Goal: Browse casually: Explore the website without a specific task or goal

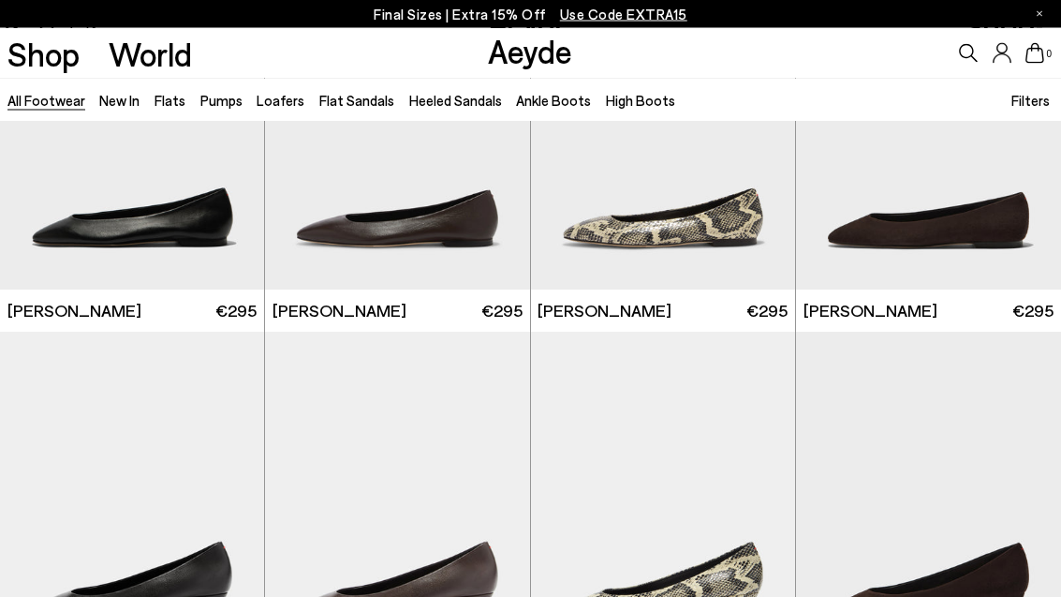
scroll to position [2414, 0]
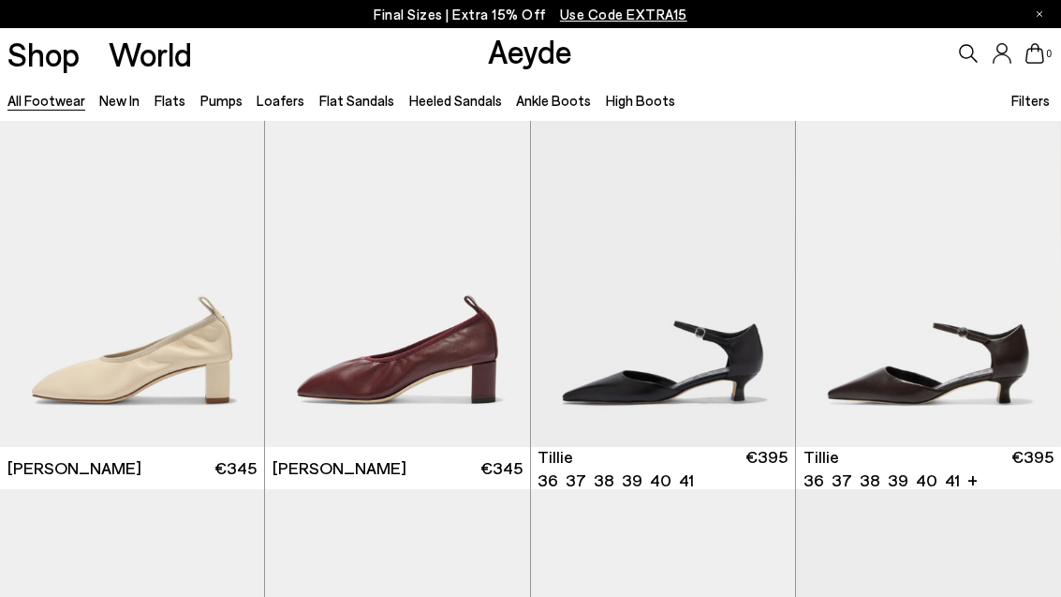
scroll to position [3687, 0]
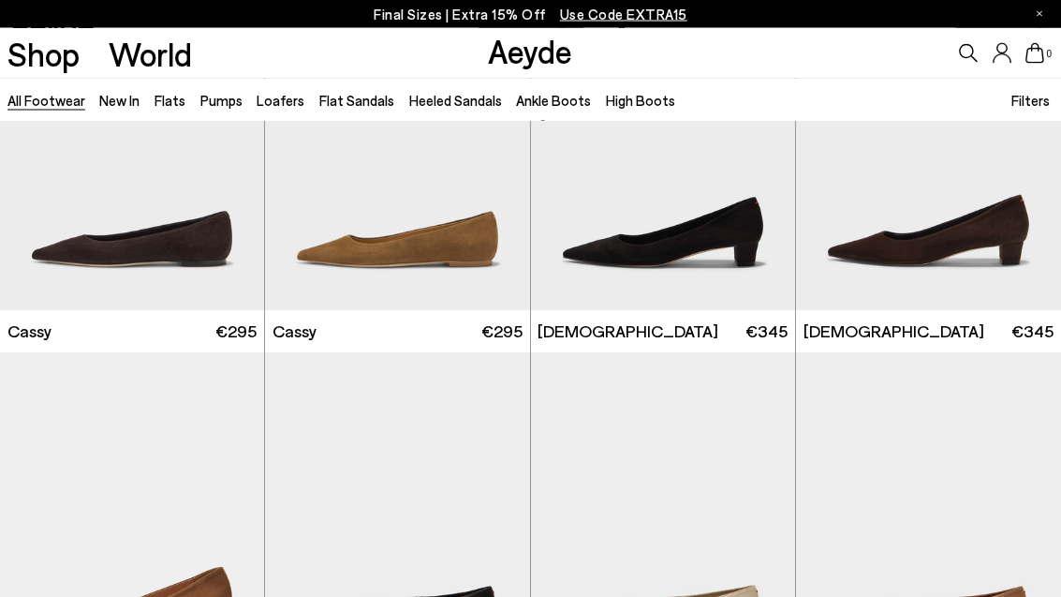
scroll to position [5766, 0]
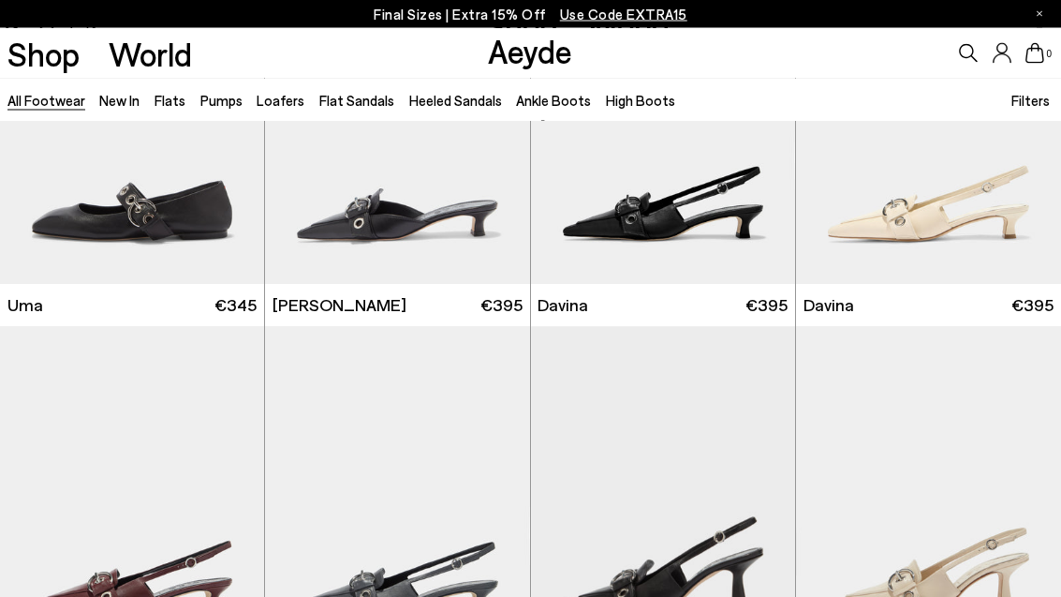
scroll to position [8421, 0]
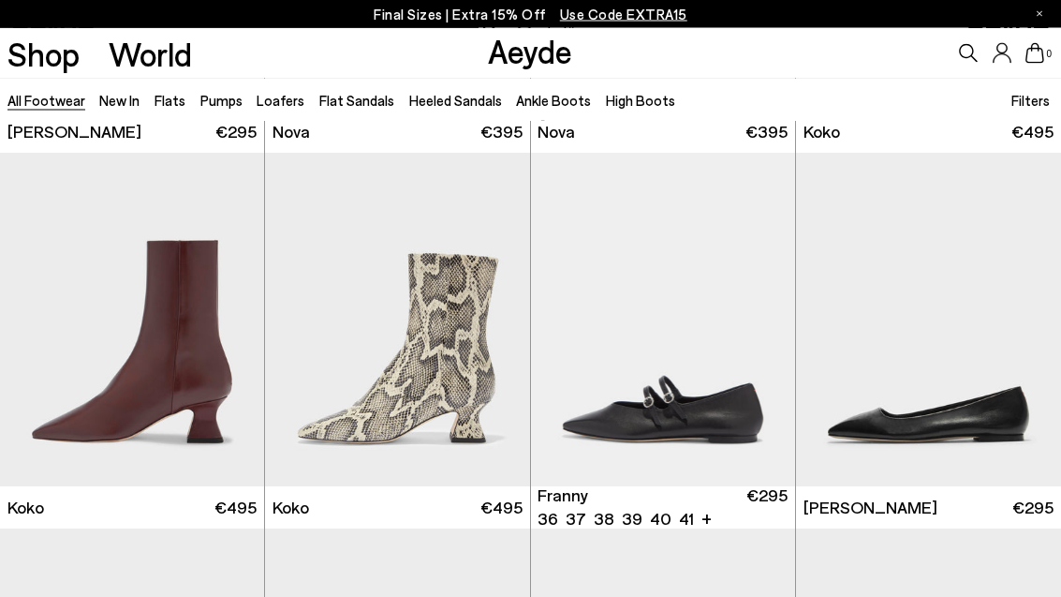
scroll to position [12337, 0]
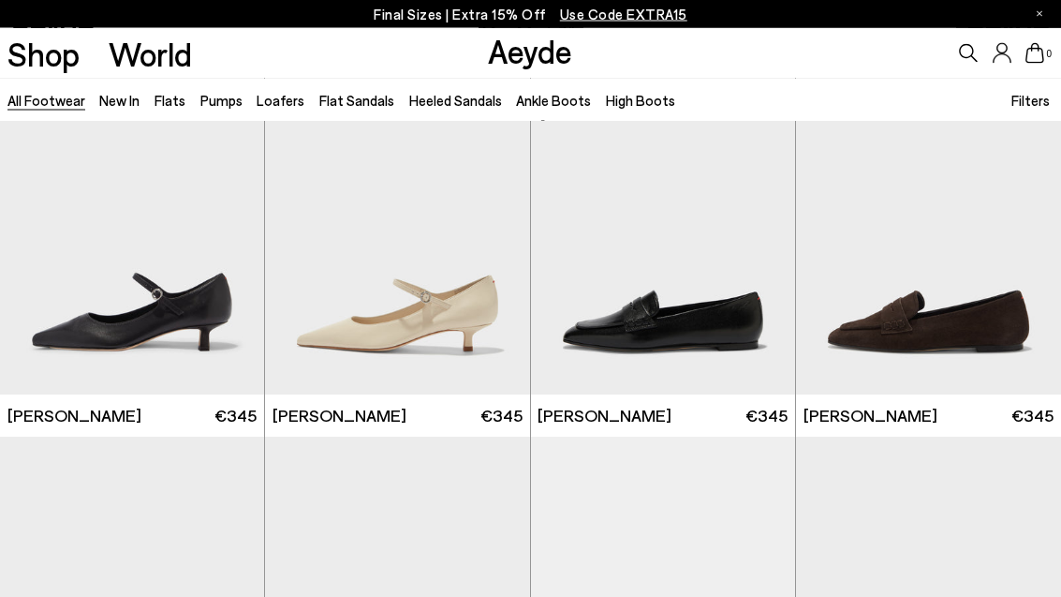
scroll to position [15055, 0]
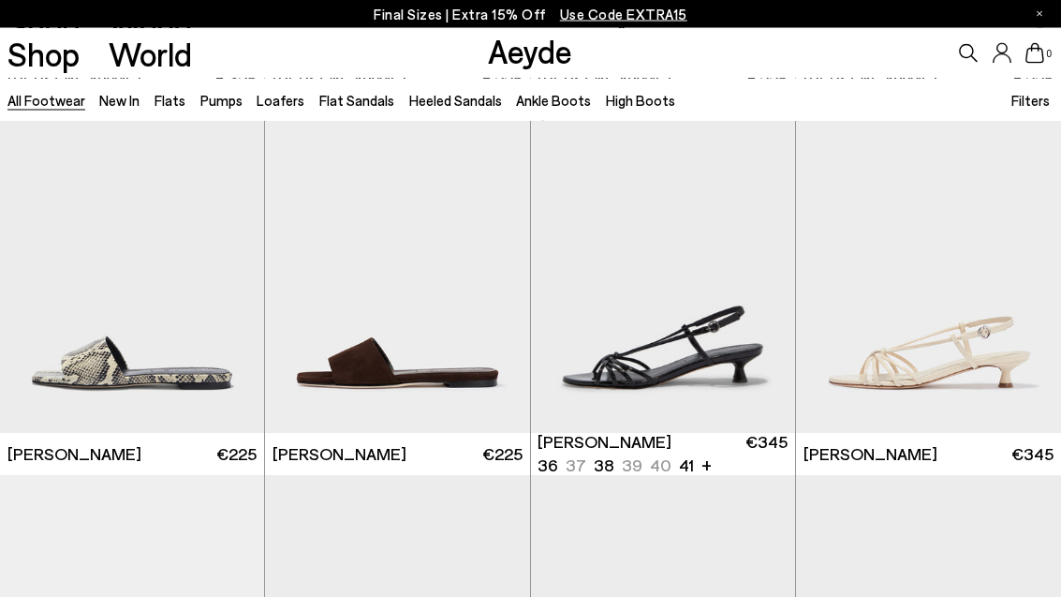
scroll to position [20265, 0]
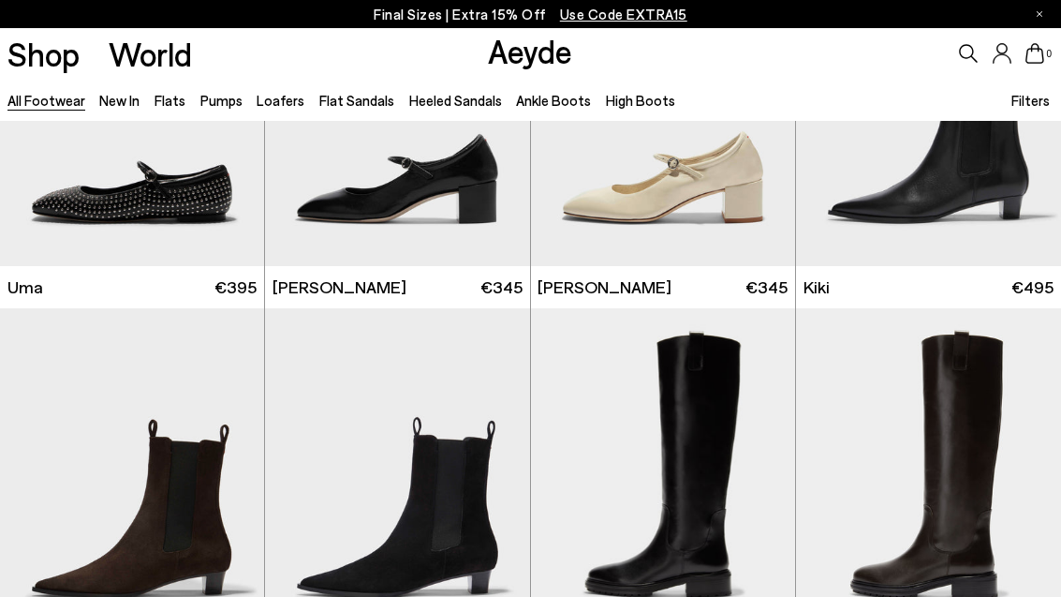
scroll to position [24179, 0]
